Goal: Task Accomplishment & Management: Manage account settings

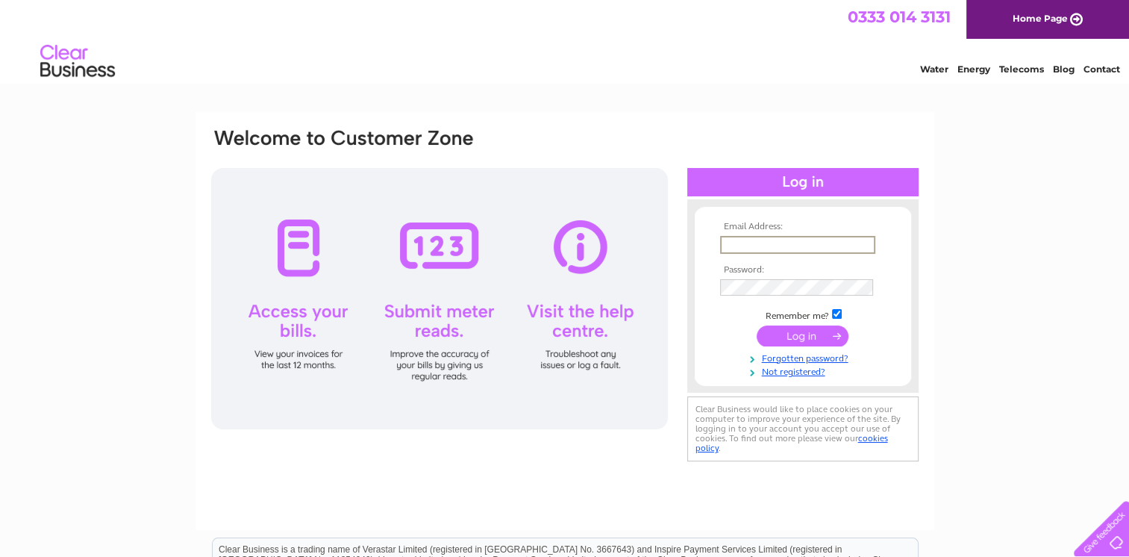
type input "hawickautocare@gmail.com"
click at [756, 325] on input "submit" at bounding box center [802, 335] width 92 height 21
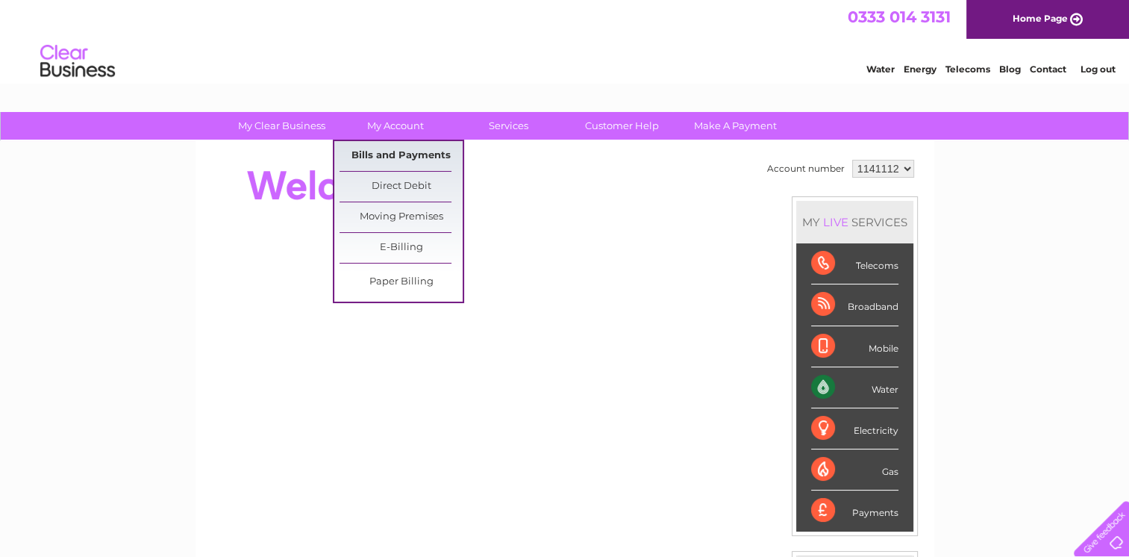
click at [409, 157] on link "Bills and Payments" at bounding box center [400, 156] width 123 height 30
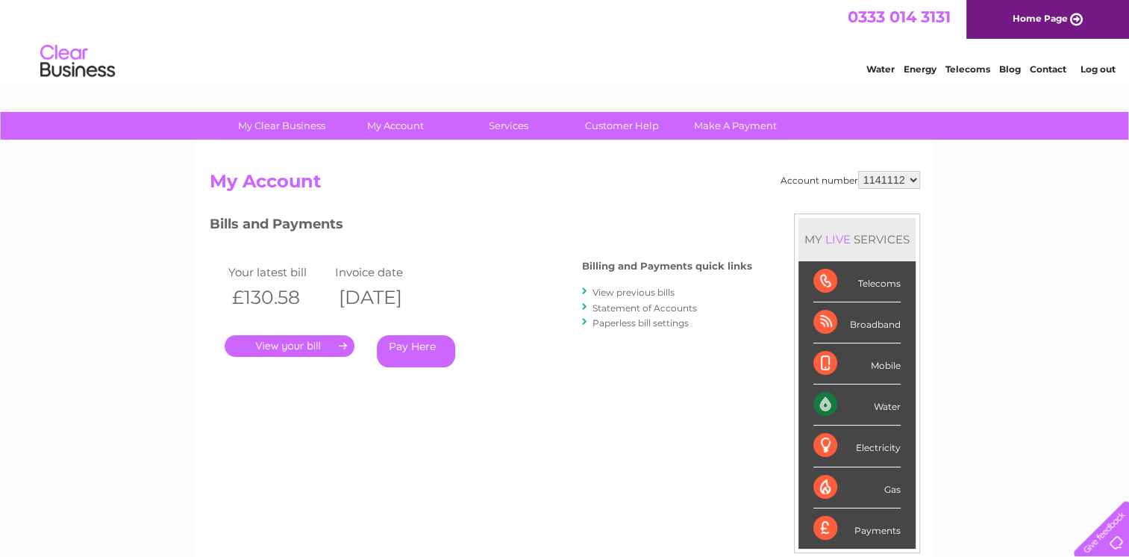
click at [312, 348] on link "." at bounding box center [290, 346] width 130 height 22
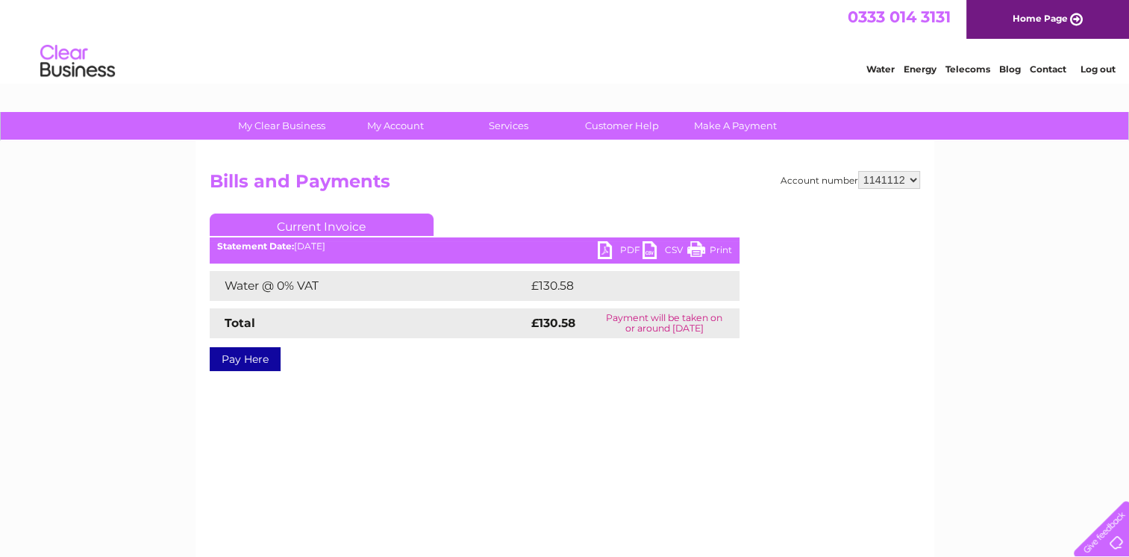
click at [602, 250] on link "PDF" at bounding box center [620, 252] width 45 height 22
